Goal: Transaction & Acquisition: Purchase product/service

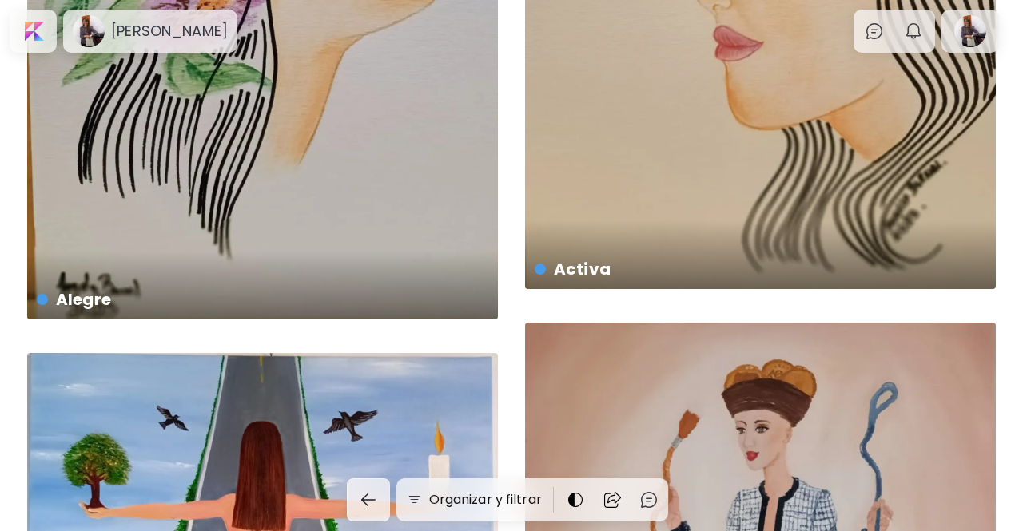
scroll to position [4635, 0]
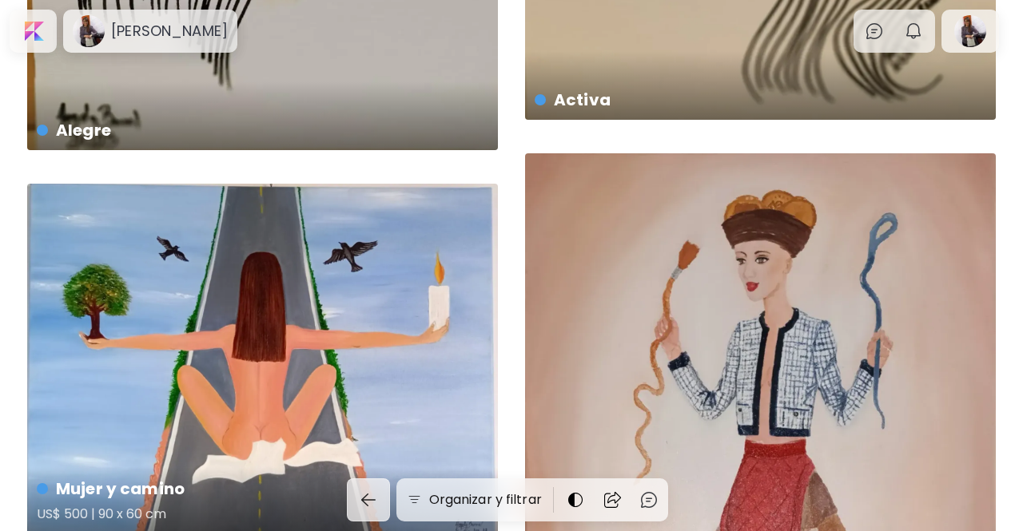
click at [283, 296] on div "Mujer y camino US$ 500 | 90 x 60 cm" at bounding box center [262, 360] width 471 height 352
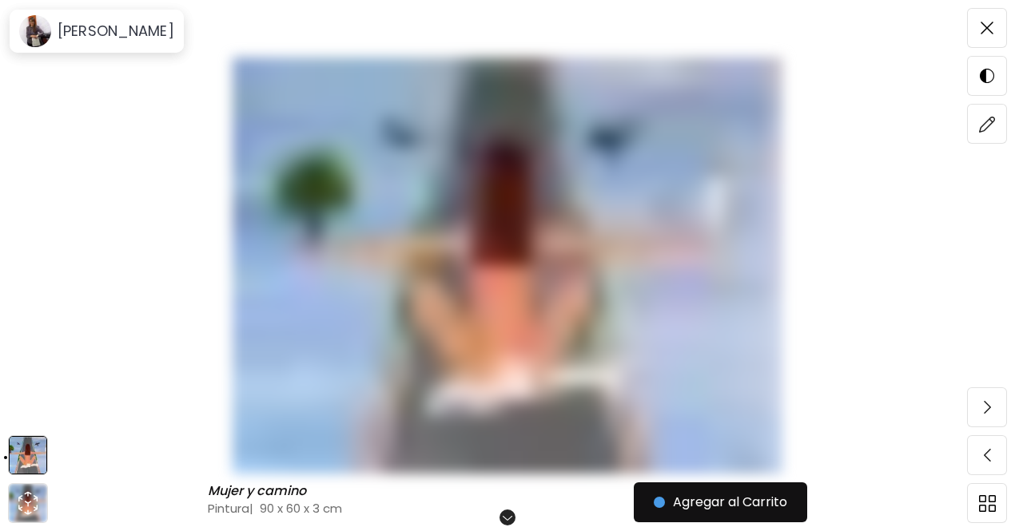
click at [478, 312] on img at bounding box center [507, 266] width 880 height 416
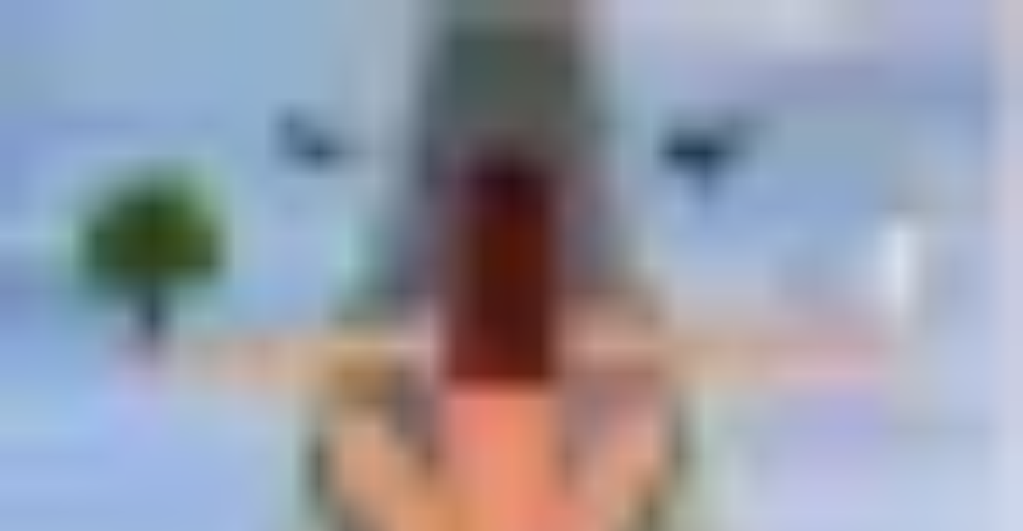
click at [10, 39] on img at bounding box center [511, 387] width 1023 height 774
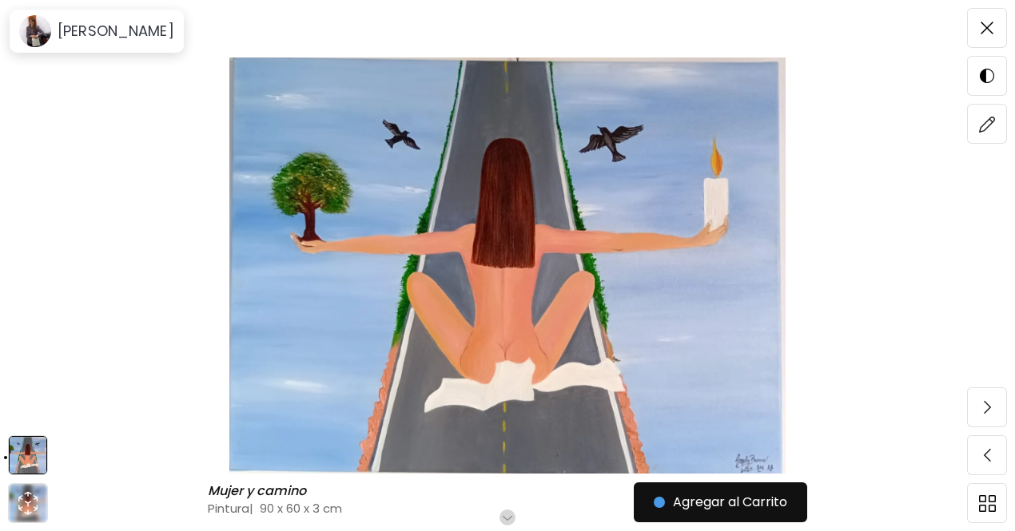
click at [880, 293] on img at bounding box center [507, 266] width 880 height 416
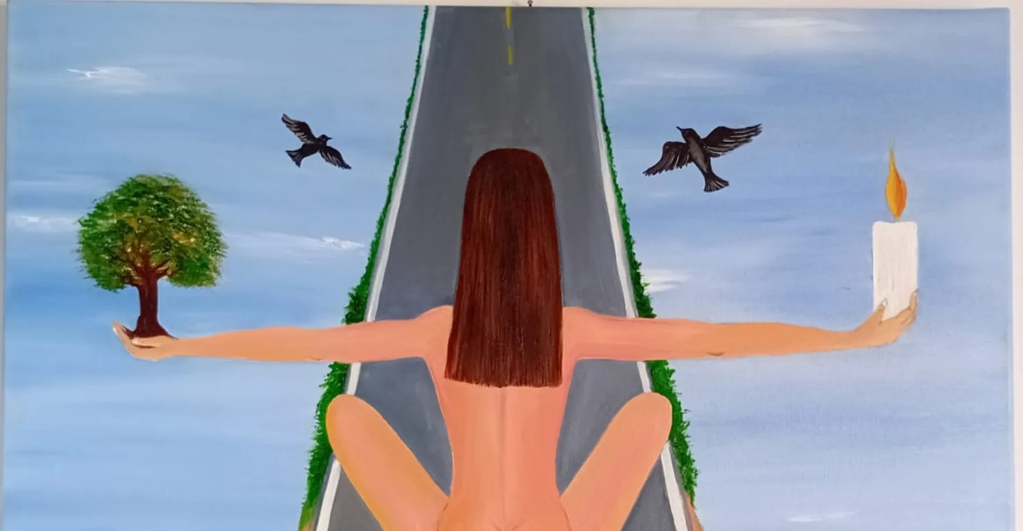
click at [959, 82] on img at bounding box center [511, 382] width 1023 height 765
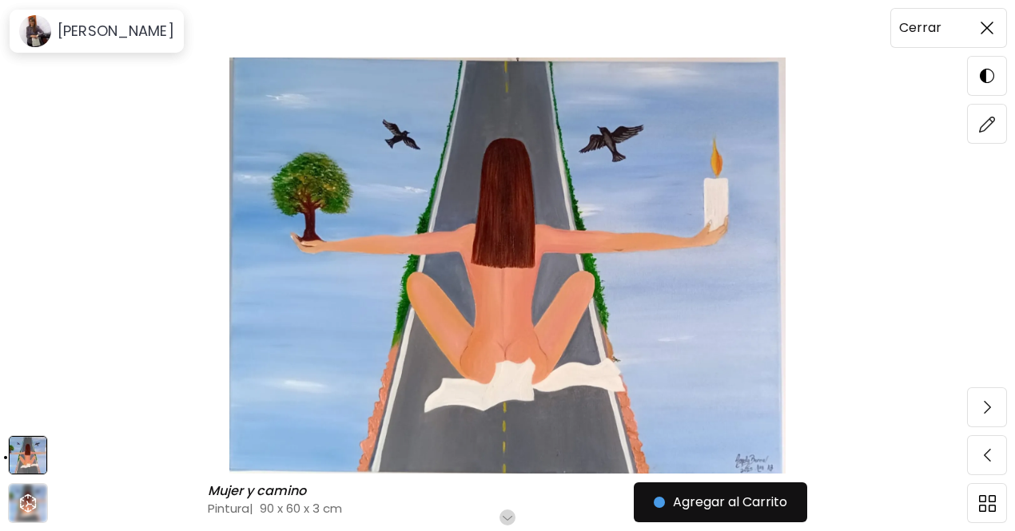
click at [987, 22] on img at bounding box center [986, 28] width 13 height 13
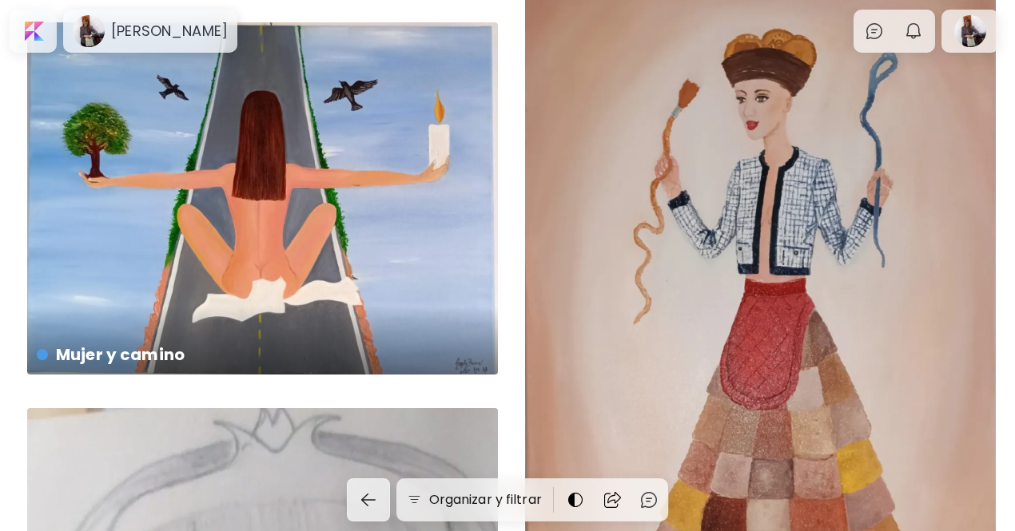
scroll to position [4786, 0]
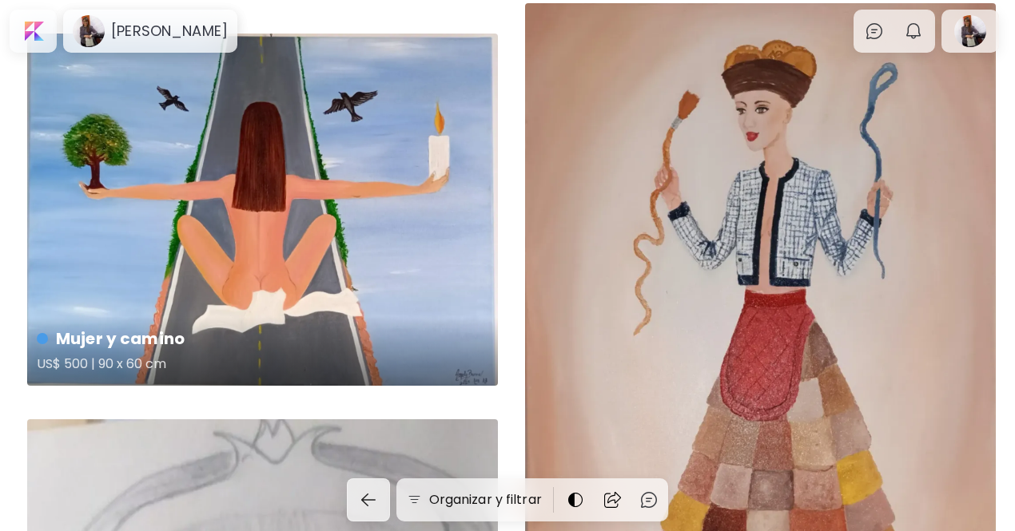
click at [133, 333] on h4 "Mujer y camino" at bounding box center [261, 339] width 448 height 24
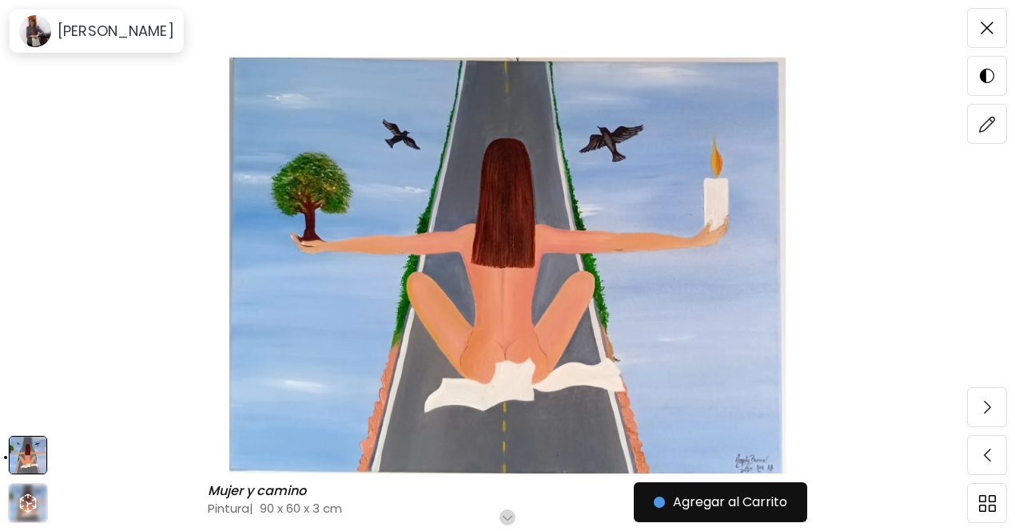
scroll to position [42, 0]
